Goal: Transaction & Acquisition: Purchase product/service

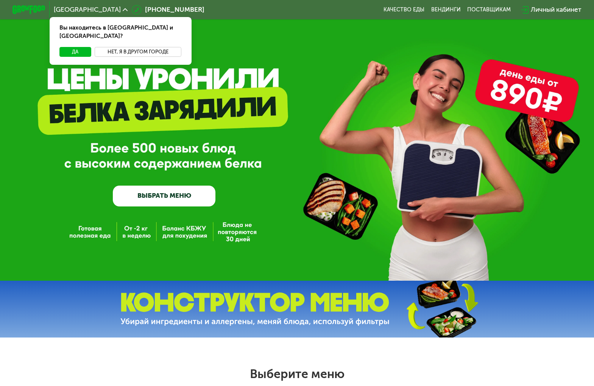
click at [120, 47] on button "Нет, я в другом городе" at bounding box center [138, 52] width 87 height 10
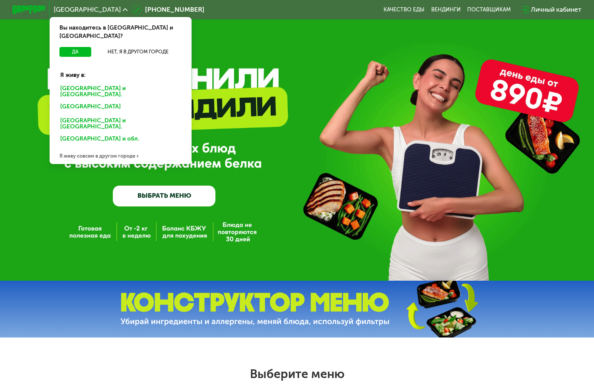
click at [81, 101] on div "[GEOGRAPHIC_DATA] и [GEOGRAPHIC_DATA]." at bounding box center [118, 107] width 129 height 13
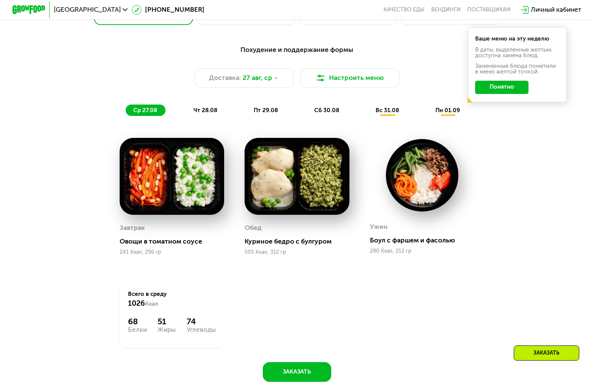
scroll to position [408, 0]
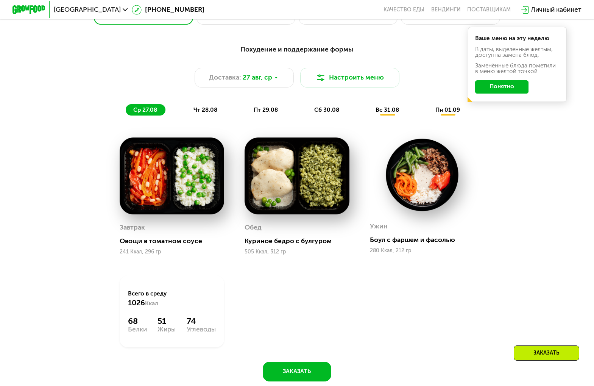
click at [0, 0] on div "Завтрак Овощи в томатном соусе 241 Ккал, 296 гр Обед Куриное бедро с булгуром 5…" at bounding box center [0, 0] width 0 height 0
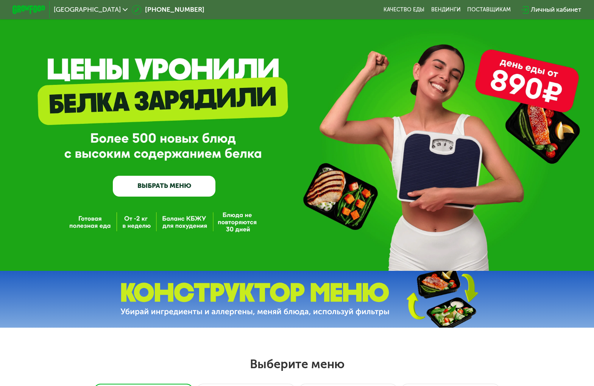
scroll to position [14, 0]
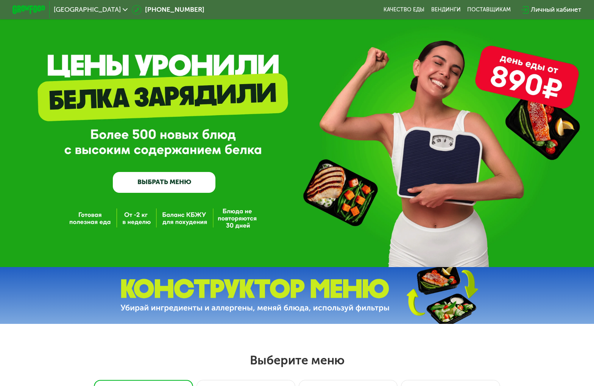
click at [241, 287] on img at bounding box center [254, 296] width 269 height 34
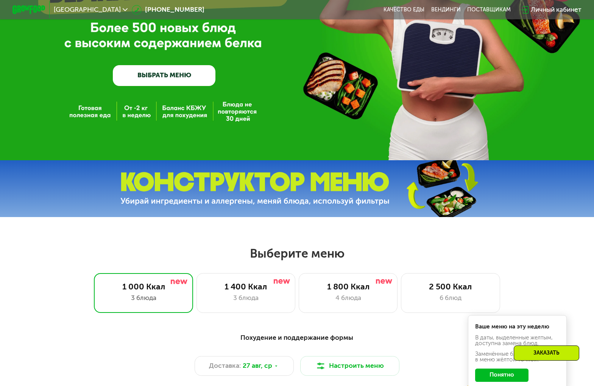
scroll to position [127, 0]
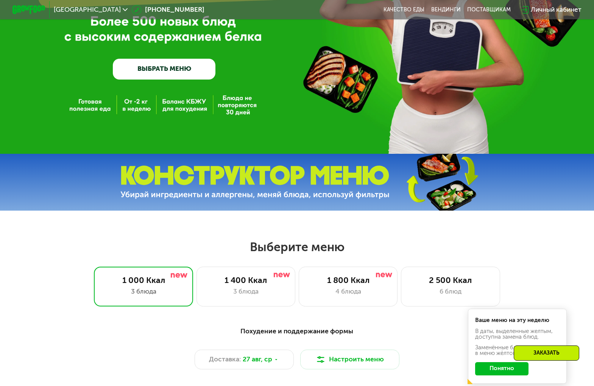
click at [163, 61] on link "ВЫБРАТЬ МЕНЮ" at bounding box center [164, 69] width 103 height 20
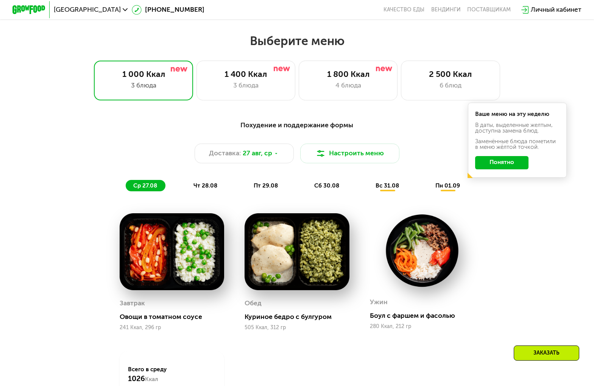
scroll to position [347, 0]
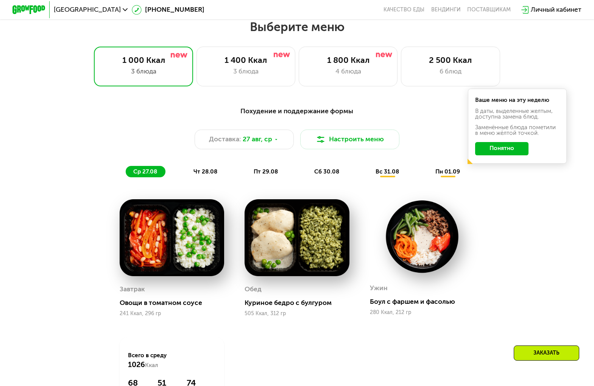
click at [162, 148] on div "Доставка: 27 авг, ср Настроить меню" at bounding box center [297, 139] width 488 height 20
